Goal: Transaction & Acquisition: Purchase product/service

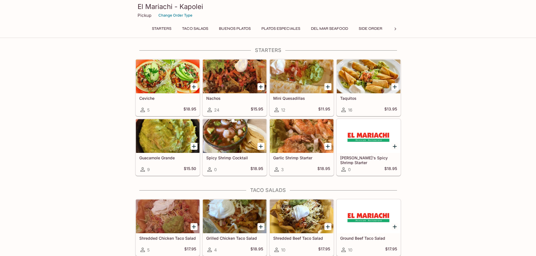
click at [198, 25] on button "Taco Salads" at bounding box center [195, 29] width 32 height 8
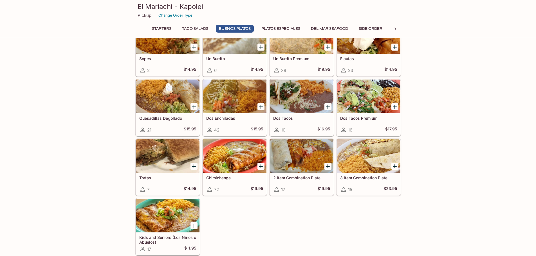
scroll to position [449, 0]
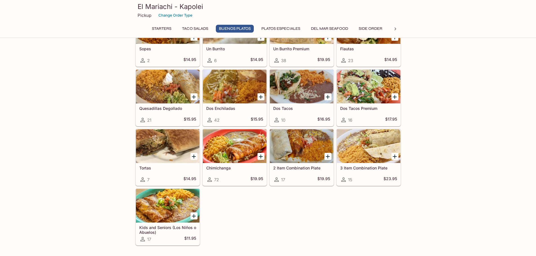
click at [232, 108] on h5 "Dos Enchiladas" at bounding box center [234, 108] width 57 height 5
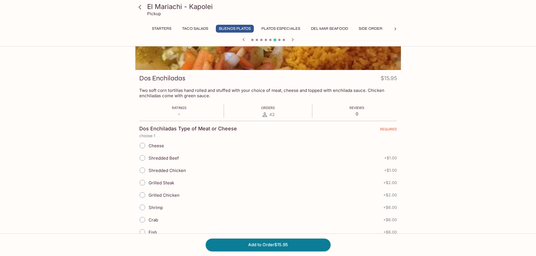
scroll to position [56, 0]
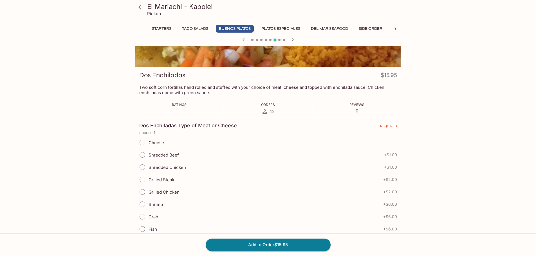
click at [163, 144] on span "Cheese" at bounding box center [156, 142] width 15 height 5
click at [148, 144] on input "Cheese" at bounding box center [143, 143] width 12 height 12
radio input "true"
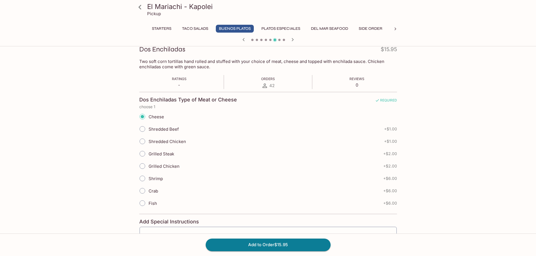
scroll to position [96, 0]
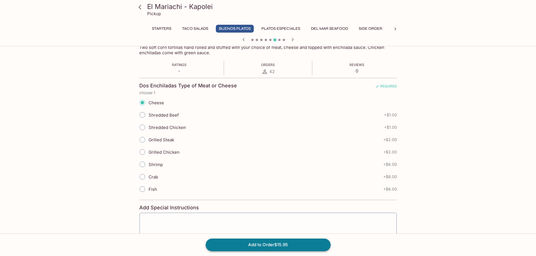
click at [278, 242] on button "Add to Order $15.95" at bounding box center [268, 245] width 125 height 12
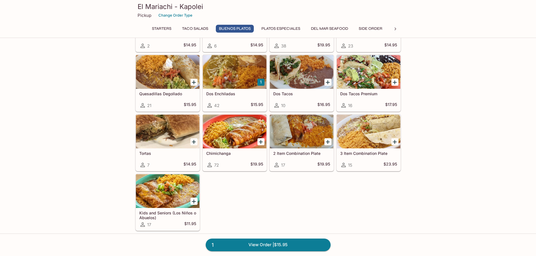
scroll to position [450, 0]
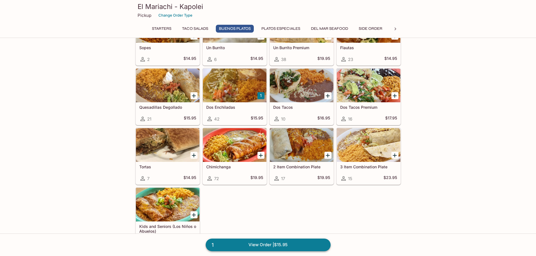
click at [274, 247] on link "1 View Order | $15.95" at bounding box center [268, 245] width 125 height 12
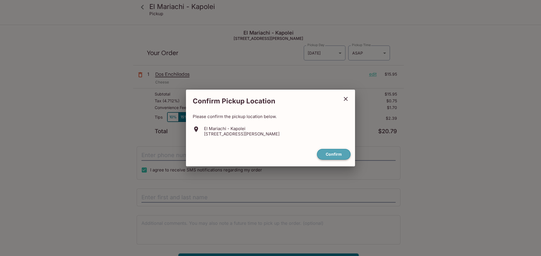
click at [331, 155] on button "Confirm" at bounding box center [334, 154] width 34 height 11
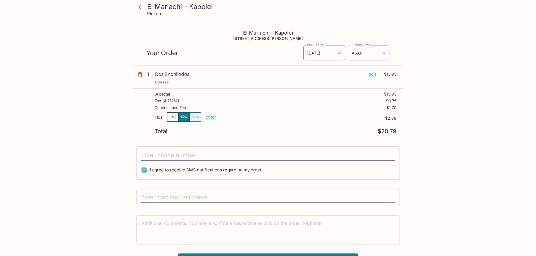
click at [372, 75] on p "edit" at bounding box center [373, 74] width 8 height 6
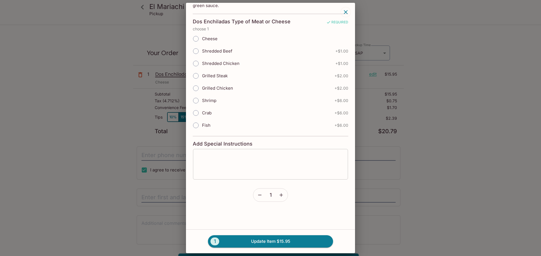
scroll to position [41, 0]
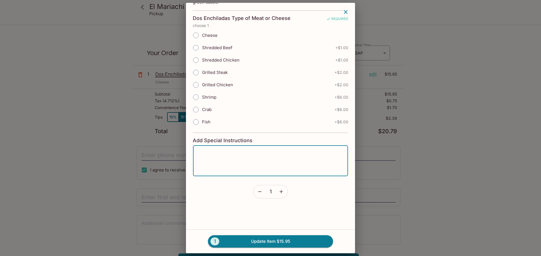
click at [242, 155] on textarea at bounding box center [270, 160] width 147 height 21
type textarea "No"
click at [349, 13] on button "button" at bounding box center [346, 12] width 10 height 10
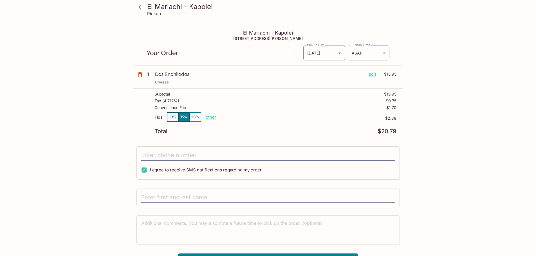
click at [185, 75] on p "Dos Enchiladas" at bounding box center [259, 74] width 209 height 6
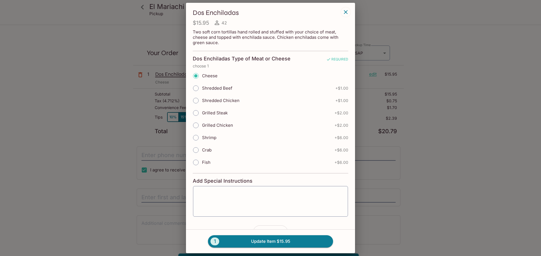
click at [345, 13] on icon "button" at bounding box center [345, 12] width 7 height 7
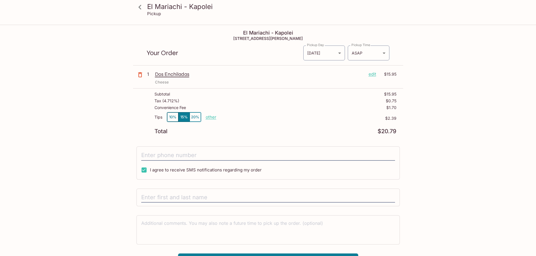
click at [140, 8] on icon at bounding box center [140, 7] width 3 height 5
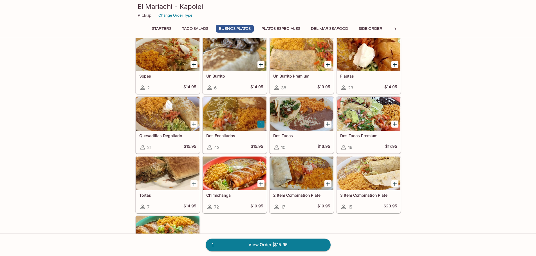
scroll to position [422, 0]
click at [258, 248] on link "1 View Order | $15.95" at bounding box center [268, 245] width 125 height 12
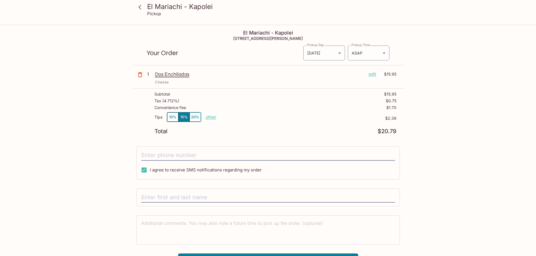
click at [371, 76] on p "edit" at bounding box center [373, 74] width 8 height 6
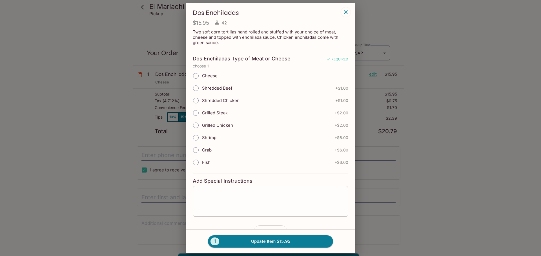
click at [243, 204] on textarea at bounding box center [270, 201] width 147 height 21
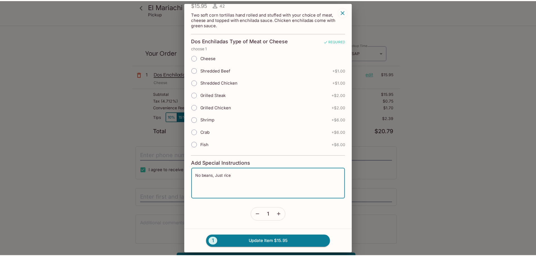
scroll to position [41, 0]
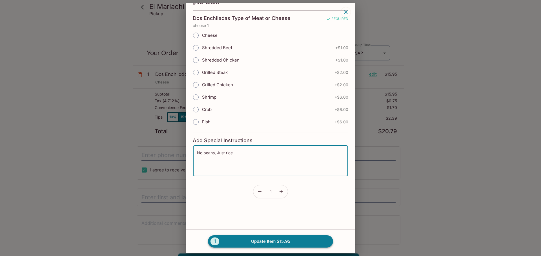
type textarea "No beans, Just rice"
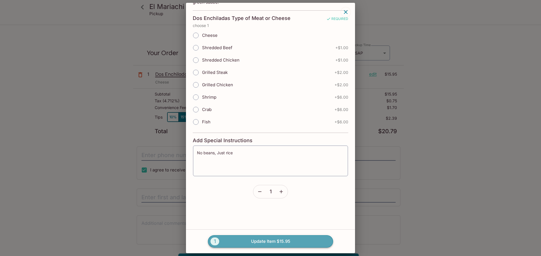
click at [269, 243] on button "1 Update Item $15.95" at bounding box center [270, 242] width 125 height 12
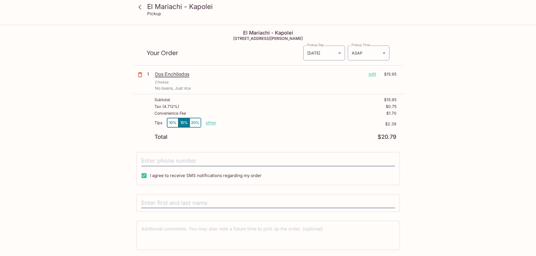
click at [140, 9] on icon at bounding box center [140, 7] width 10 height 10
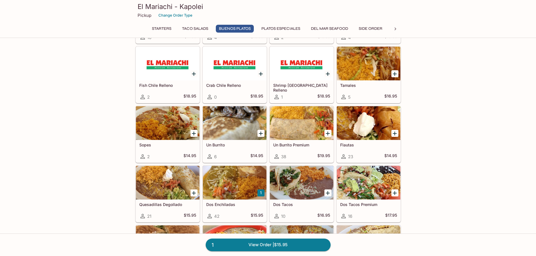
scroll to position [366, 0]
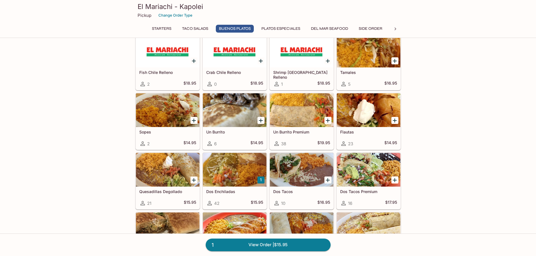
click at [231, 166] on div at bounding box center [235, 170] width 64 height 34
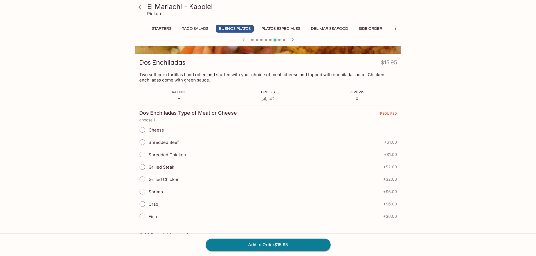
scroll to position [84, 0]
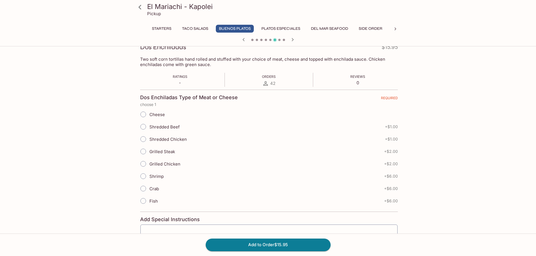
click at [180, 140] on span "Shredded Chicken" at bounding box center [167, 139] width 37 height 5
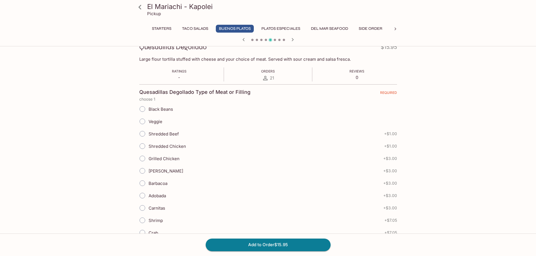
click at [173, 146] on span "Shredded Chicken" at bounding box center [167, 146] width 37 height 5
click at [148, 146] on input "Shredded Chicken" at bounding box center [143, 146] width 12 height 12
radio input "true"
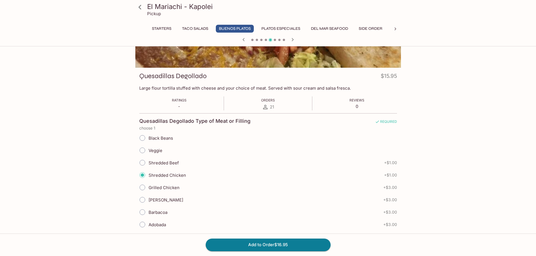
scroll to position [56, 0]
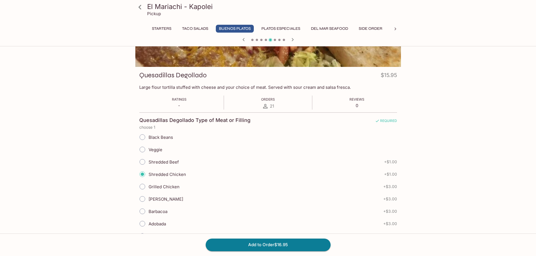
click at [143, 175] on input "Shredded Chicken" at bounding box center [143, 175] width 12 height 12
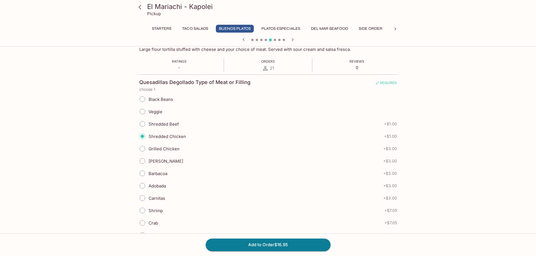
scroll to position [84, 0]
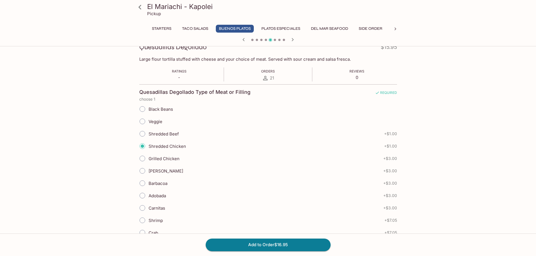
click at [293, 41] on icon "button" at bounding box center [292, 39] width 7 height 7
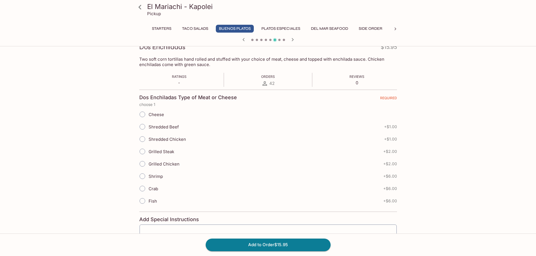
click at [170, 141] on span "Shredded Chicken" at bounding box center [167, 139] width 37 height 5
click at [148, 141] on input "Shredded Chicken" at bounding box center [143, 139] width 12 height 12
radio input "true"
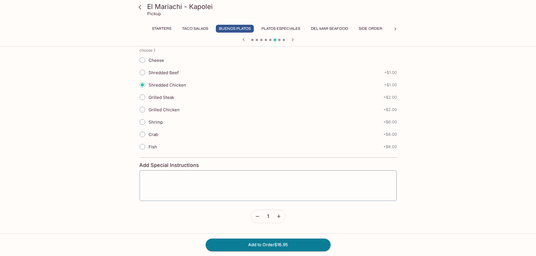
scroll to position [141, 0]
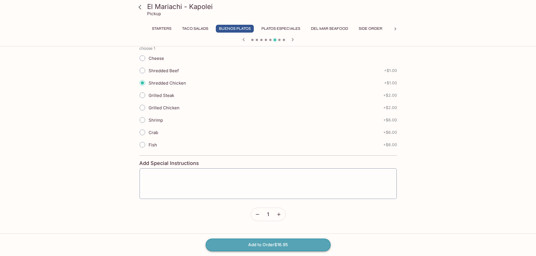
click at [260, 244] on button "Add to Order $16.95" at bounding box center [268, 245] width 125 height 12
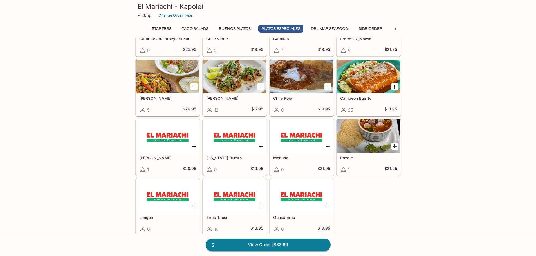
scroll to position [732, 0]
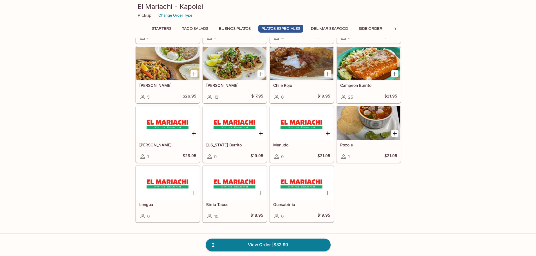
click at [233, 183] on div at bounding box center [235, 183] width 64 height 34
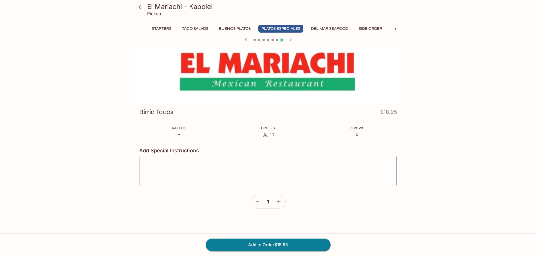
scroll to position [49, 0]
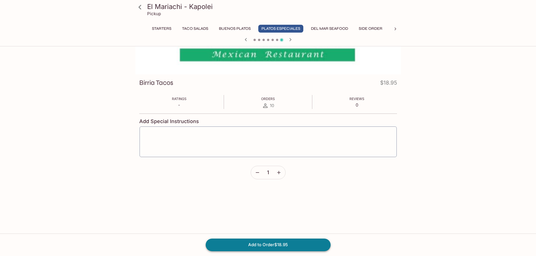
click at [279, 245] on button "Add to Order $18.95" at bounding box center [268, 245] width 125 height 12
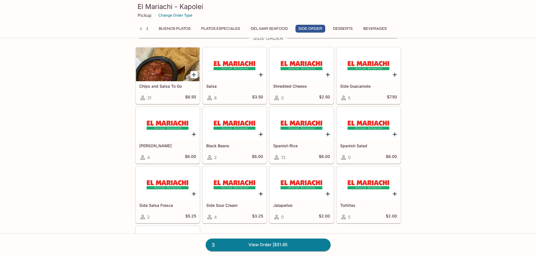
scroll to position [1044, 0]
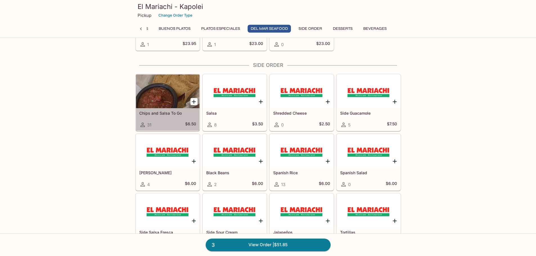
click at [168, 96] on div at bounding box center [168, 92] width 64 height 34
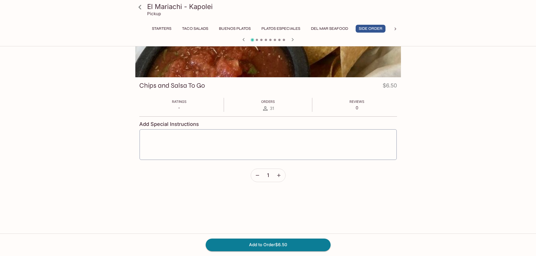
scroll to position [49, 0]
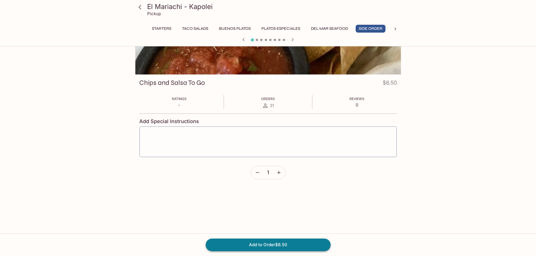
click at [281, 245] on button "Add to Order $6.50" at bounding box center [268, 245] width 125 height 12
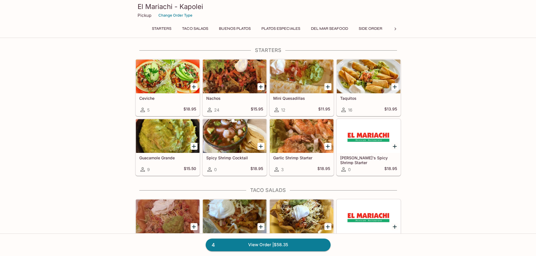
click at [164, 29] on button "Starters" at bounding box center [162, 29] width 26 height 8
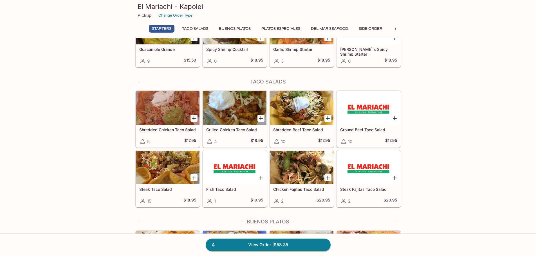
scroll to position [113, 0]
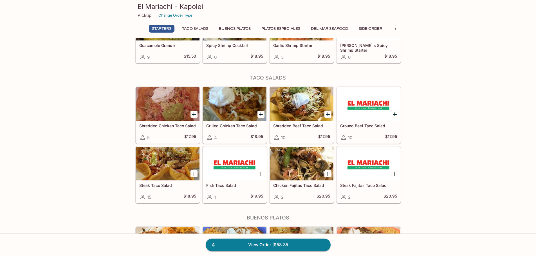
click at [396, 27] on icon at bounding box center [396, 29] width 6 height 6
click at [396, 27] on div "Starters Taco Salads Buenos Platos Platos Especiales Del Mar Seafood Side Order…" at bounding box center [268, 30] width 266 height 11
click at [378, 30] on button "Beverages" at bounding box center [375, 29] width 30 height 8
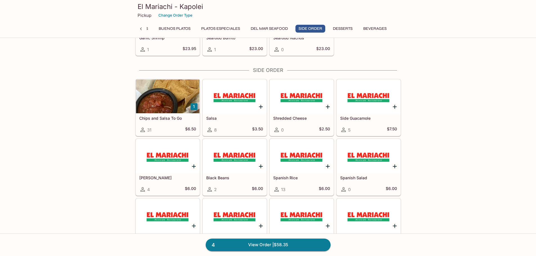
scroll to position [1036, 0]
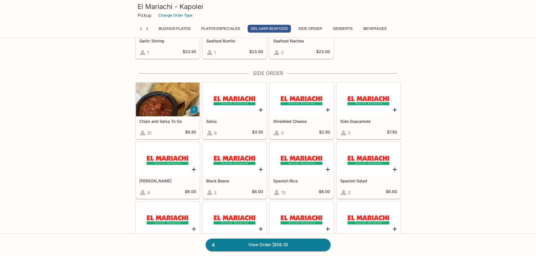
click at [168, 101] on div at bounding box center [168, 100] width 64 height 34
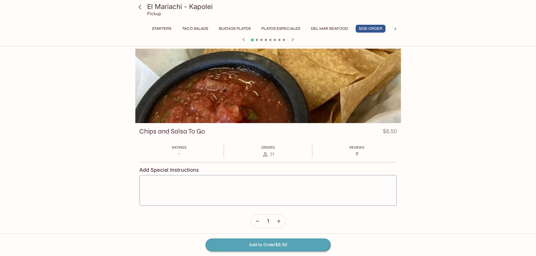
click at [272, 245] on button "Add to Order $6.50" at bounding box center [268, 245] width 125 height 12
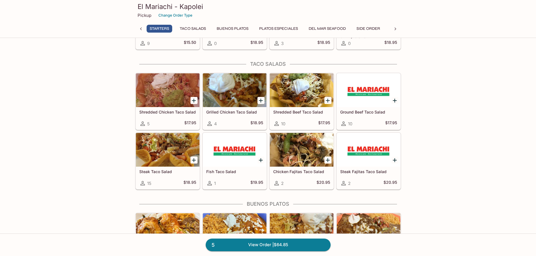
scroll to position [141, 0]
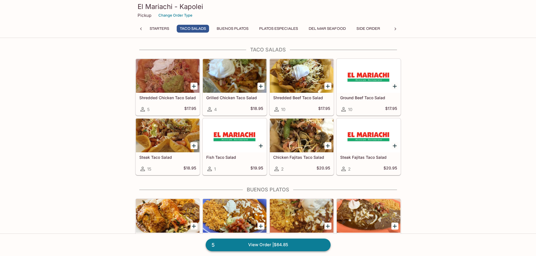
click at [222, 245] on link "5 View Order | $64.85" at bounding box center [268, 245] width 125 height 12
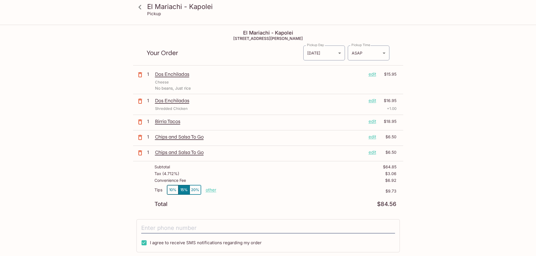
click at [140, 155] on icon "button" at bounding box center [140, 153] width 7 height 7
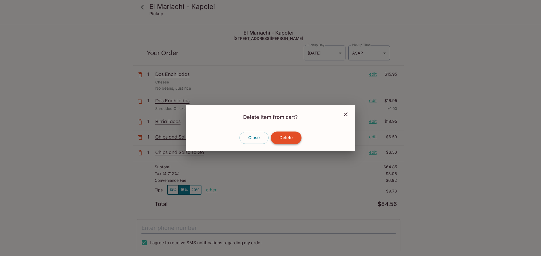
click at [282, 138] on button "Delete" at bounding box center [286, 138] width 31 height 12
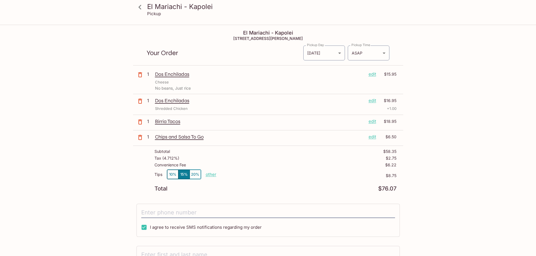
click at [473, 116] on div "El Mariachi - Kapolei Pickup El Mariachi - Kapolei [STREET_ADDRESS][PERSON_NAME…" at bounding box center [268, 153] width 536 height 256
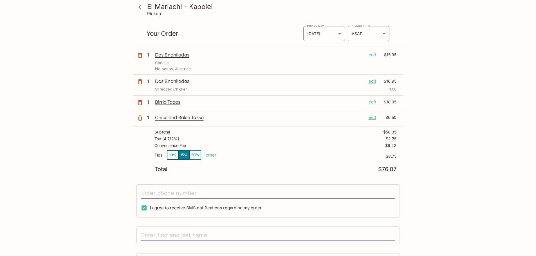
scroll to position [56, 0]
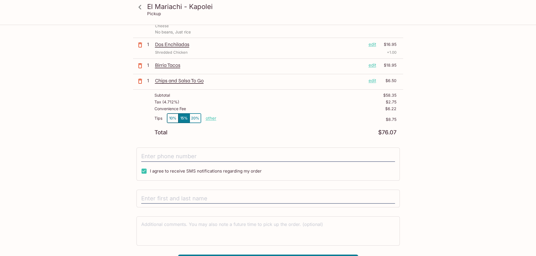
click at [211, 118] on p "other" at bounding box center [211, 118] width 11 height 5
drag, startPoint x: 252, startPoint y: 117, endPoint x: 240, endPoint y: 117, distance: 11.8
click at [240, 117] on input "8.75" at bounding box center [244, 118] width 18 height 6
type input "0.00"
click at [272, 129] on div "Tips 10% 15% 20% Done 0.00 $8.75" at bounding box center [276, 121] width 242 height 17
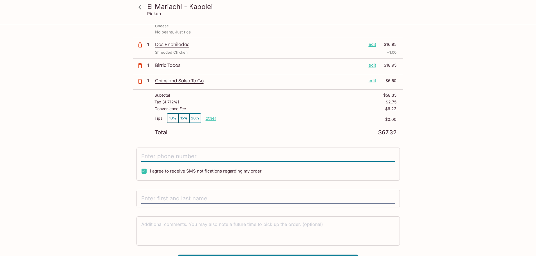
click at [181, 159] on input "tel" at bounding box center [268, 156] width 254 height 11
type input "[PHONE_NUMBER]"
click at [428, 176] on div "El Mariachi - Kapolei Pickup El Mariachi - Kapolei [STREET_ADDRESS][PERSON_NAME…" at bounding box center [268, 119] width 360 height 300
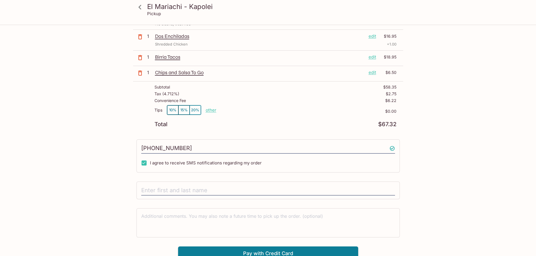
scroll to position [69, 0]
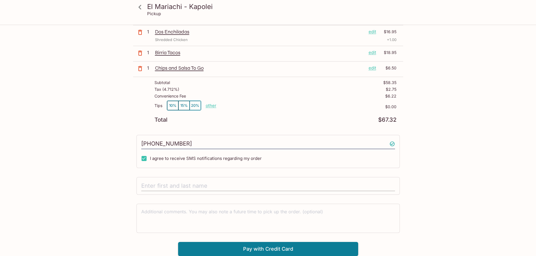
click at [235, 186] on input "text" at bounding box center [268, 186] width 254 height 11
type input "[PERSON_NAME]"
click at [416, 191] on div "El Mariachi - Kapolei Pickup El Mariachi - Kapolei [STREET_ADDRESS][PERSON_NAME…" at bounding box center [268, 106] width 360 height 300
click at [283, 248] on button "Pay with Credit Card" at bounding box center [268, 249] width 180 height 14
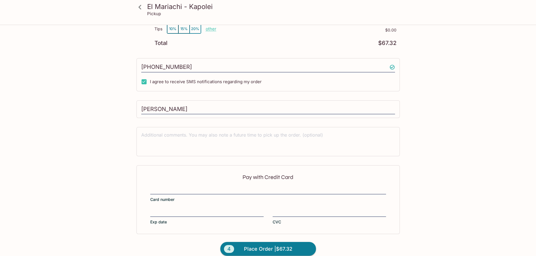
scroll to position [153, 0]
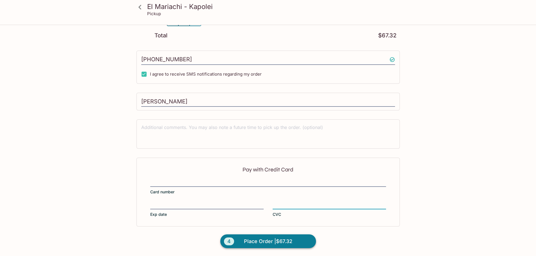
click at [284, 243] on span "Place Order | $67.32" at bounding box center [268, 241] width 48 height 9
